Goal: Connect with others: Establish contact or relationships with other users

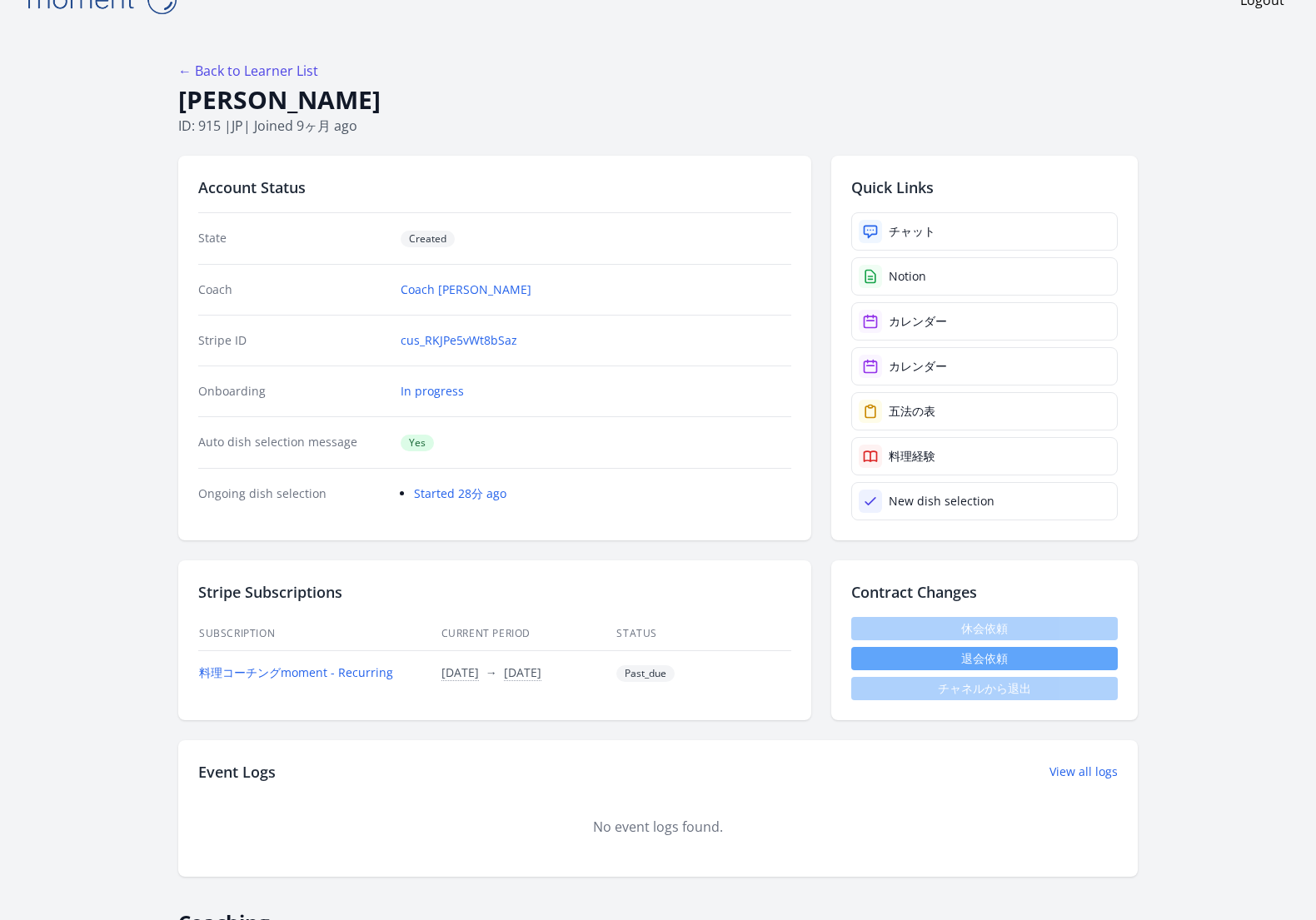
scroll to position [40, 0]
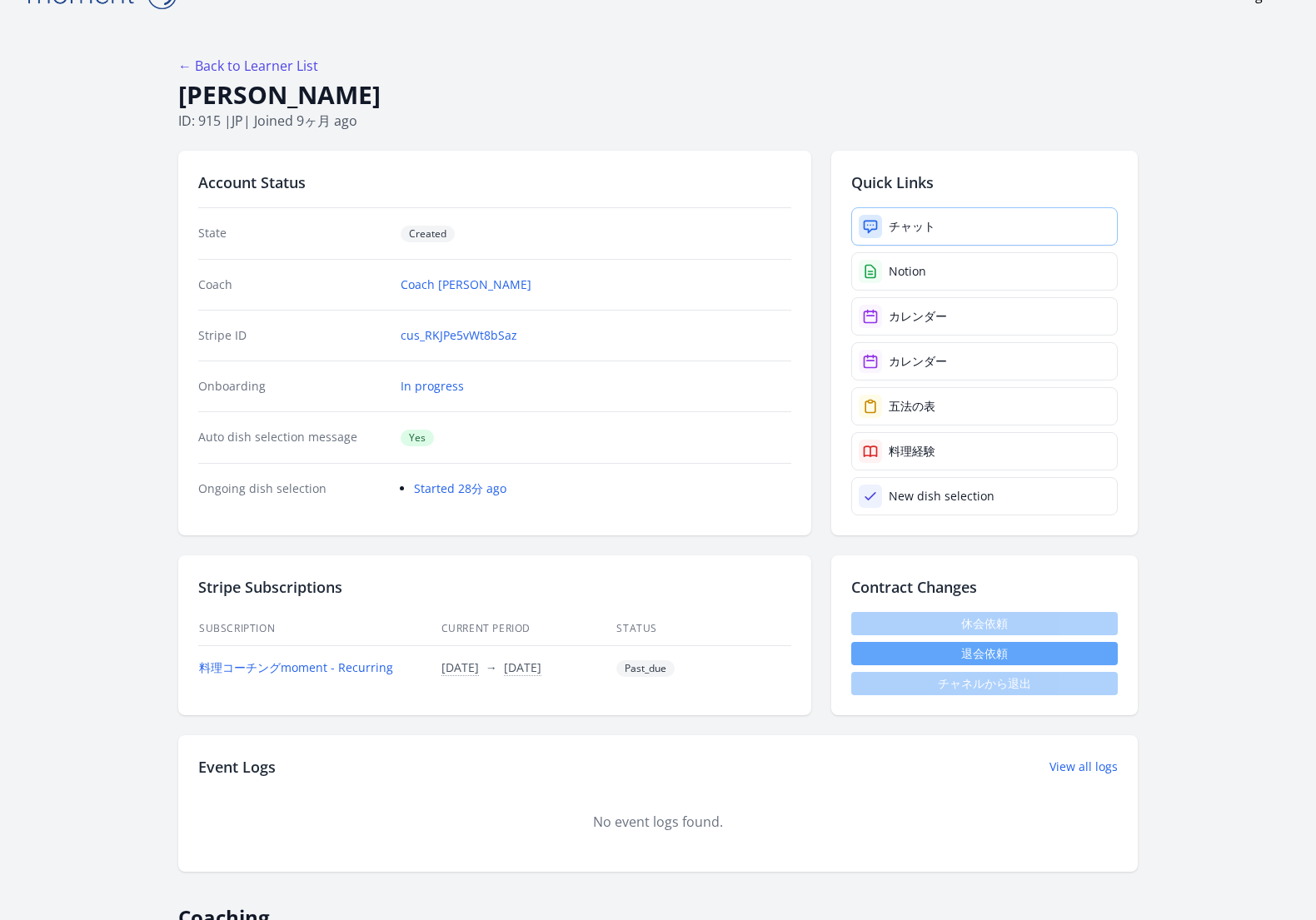
click at [963, 226] on link "チャット" at bounding box center [984, 226] width 267 height 38
